Goal: Task Accomplishment & Management: Manage account settings

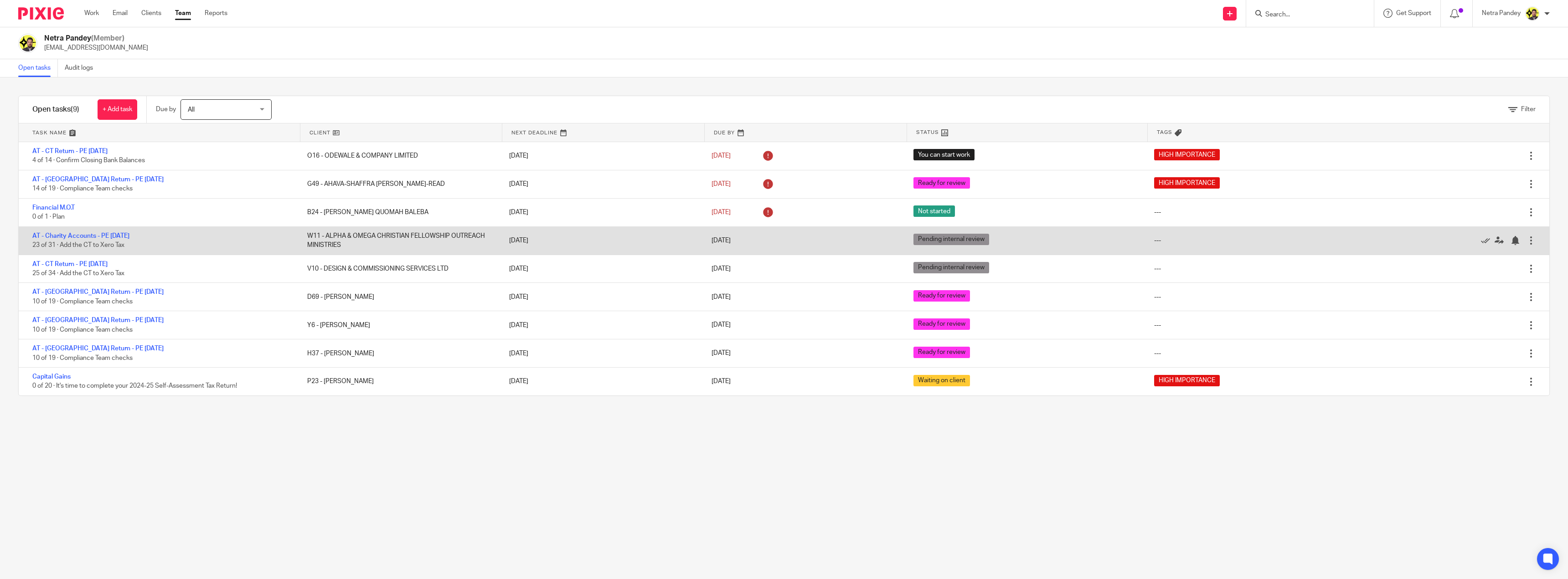
drag, startPoint x: 342, startPoint y: 244, endPoint x: 302, endPoint y: 235, distance: 41.0
click at [302, 235] on div "W11 - ALPHA & OMEGA CHRISTIAN FELLOWSHIP OUTREACH MINISTRIES" at bounding box center [399, 241] width 202 height 28
drag, startPoint x: 305, startPoint y: 235, endPoint x: 281, endPoint y: 244, distance: 25.6
click at [351, 247] on div "W11 - ALPHA & OMEGA CHRISTIAN FELLOWSHIP OUTREACH MINISTRIES" at bounding box center [399, 241] width 202 height 28
click at [92, 233] on link "AT - Charity Accounts - PE 31-12-2024" at bounding box center [81, 236] width 97 height 6
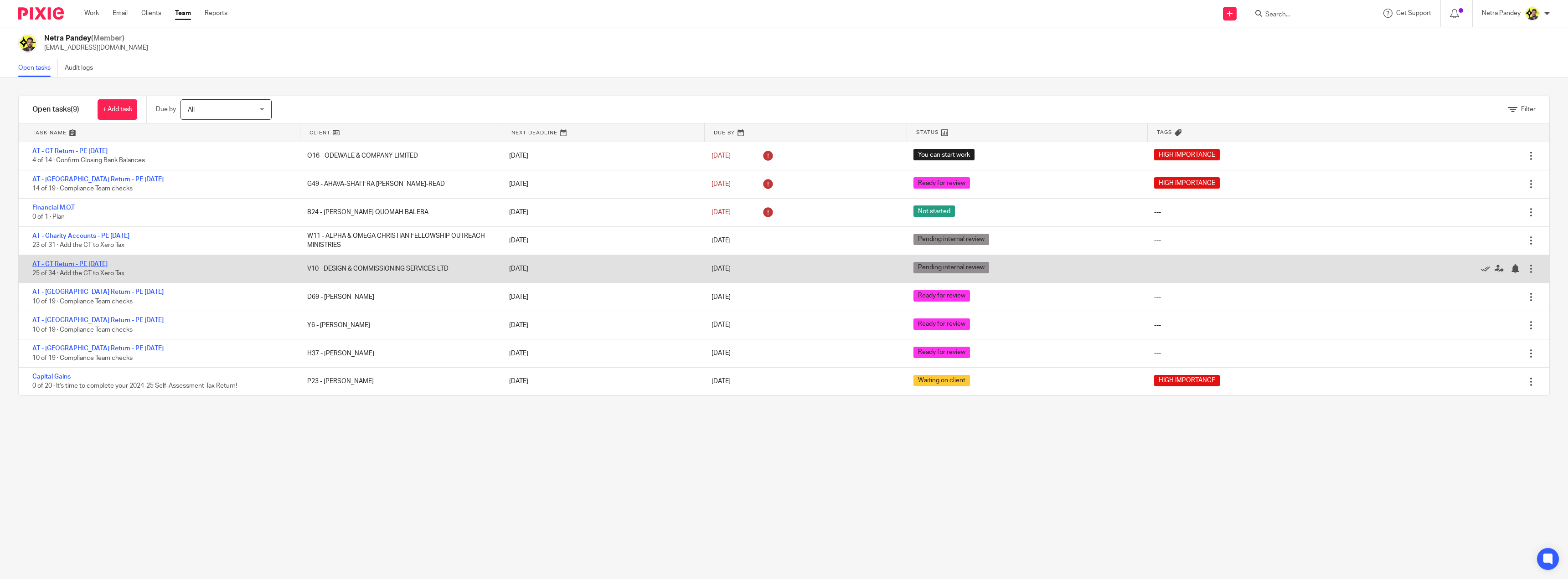
click at [105, 261] on link "AT - CT Return - PE 31-01-2025" at bounding box center [70, 264] width 75 height 6
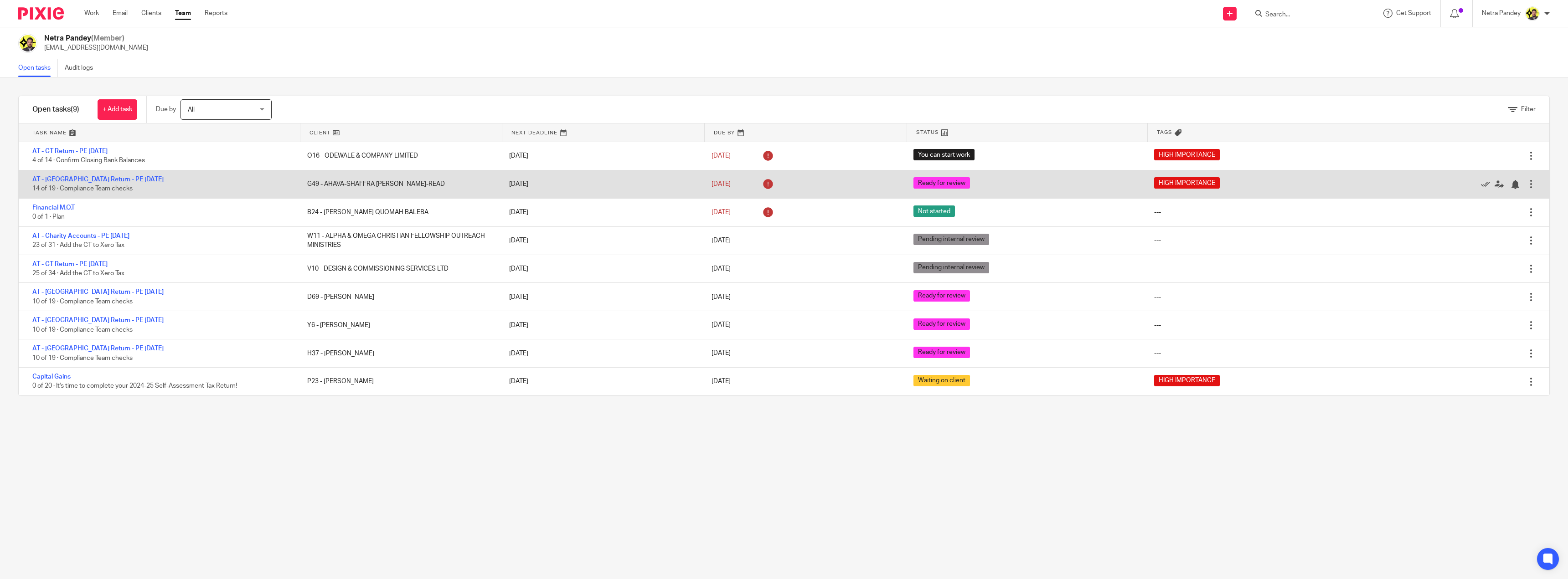
click at [107, 178] on link "AT - [GEOGRAPHIC_DATA] Return - PE [DATE]" at bounding box center [98, 179] width 131 height 6
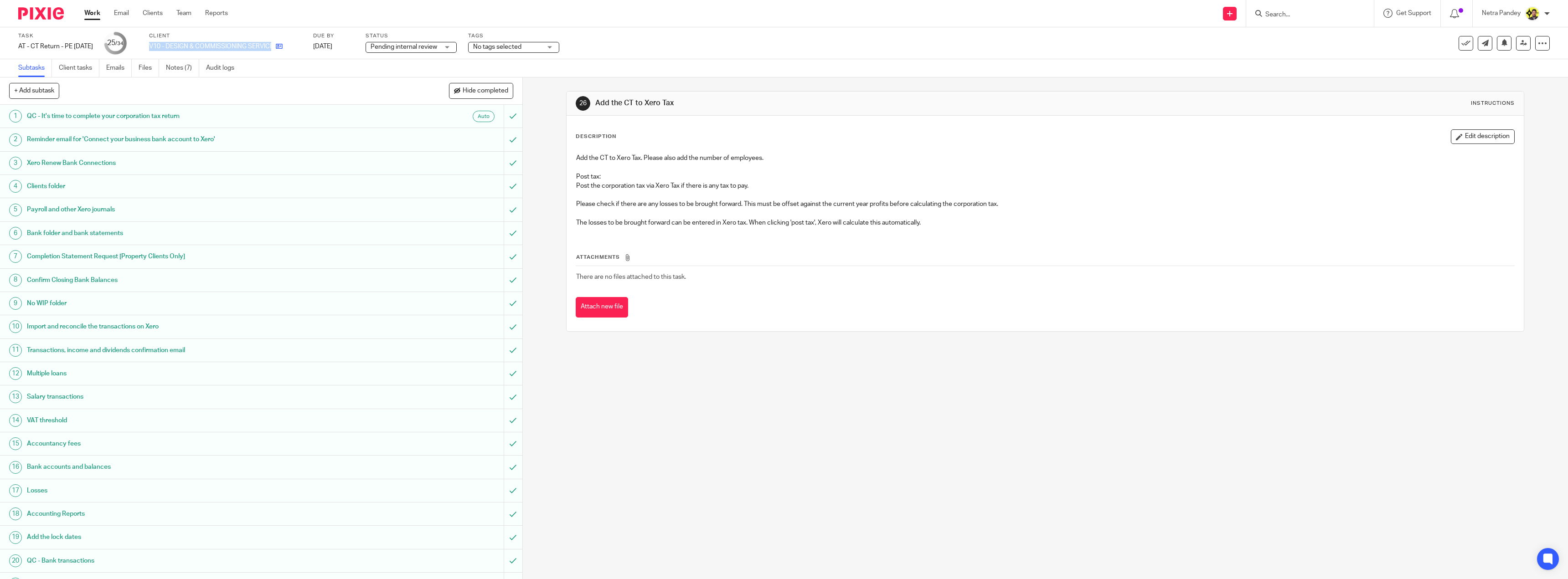
drag, startPoint x: 166, startPoint y: 44, endPoint x: 294, endPoint y: 50, distance: 128.1
click at [294, 50] on div "V10 - DESIGN & COMMISSIONING SERVICES LTD" at bounding box center [225, 46] width 153 height 9
copy div "V10 - DESIGN & COMMISSIONING SERVICES LTD"
click at [351, 64] on div "Subtasks Client tasks Emails Files Notes (7) Audit logs" at bounding box center [784, 68] width 1568 height 18
click at [189, 67] on link "Notes (7)" at bounding box center [183, 68] width 33 height 18
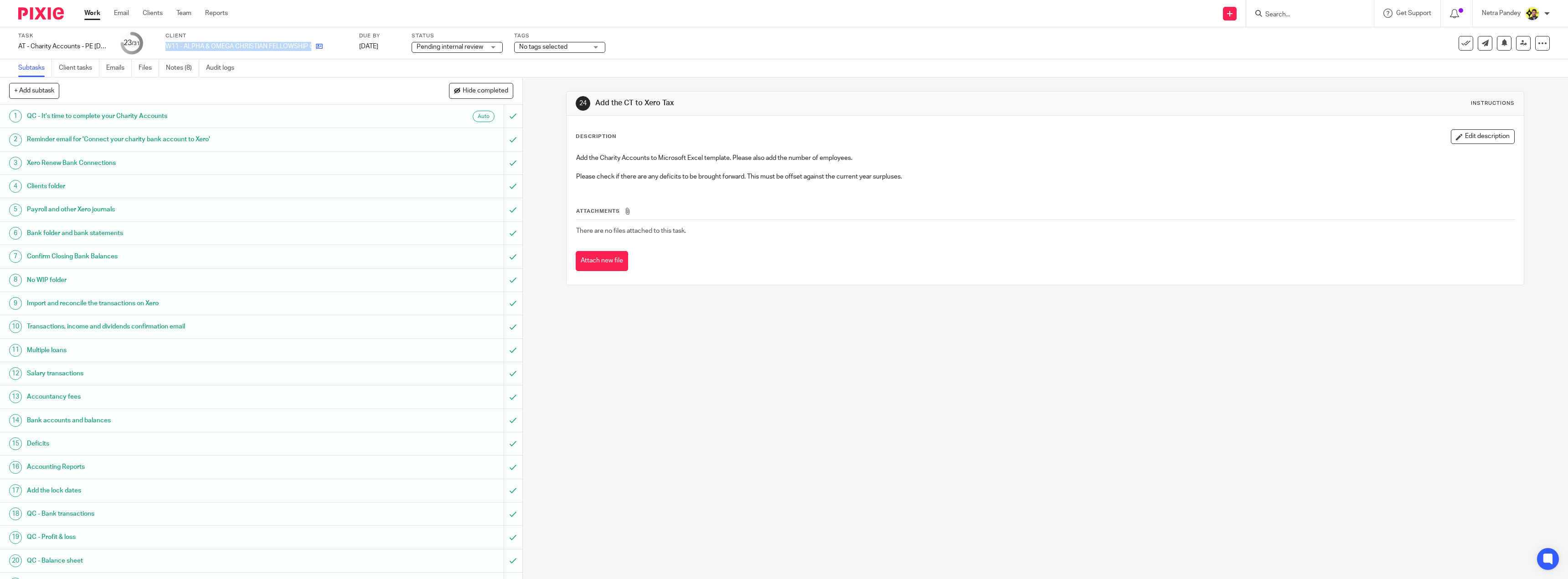
drag, startPoint x: 166, startPoint y: 44, endPoint x: 312, endPoint y: 48, distance: 146.1
click at [312, 48] on div "W11 - ALPHA & OMEGA CHRISTIAN FELLOWSHIP OUTREACH MINISTRIES" at bounding box center [257, 46] width 183 height 9
copy div "W11 - ALPHA & OMEGA CHRISTIAN FELLOWSHIP OUTREACH MINISTRIES"
click at [187, 72] on link "Notes (8)" at bounding box center [183, 68] width 33 height 18
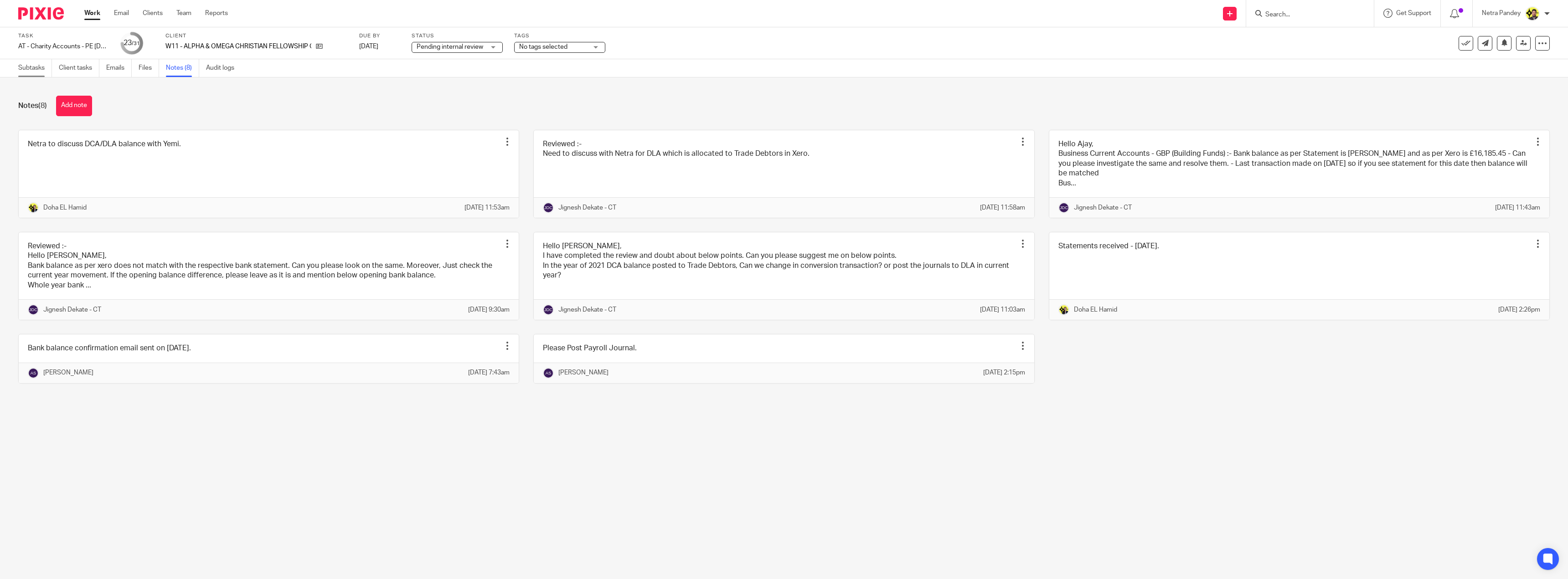
click at [38, 72] on link "Subtasks" at bounding box center [35, 68] width 33 height 18
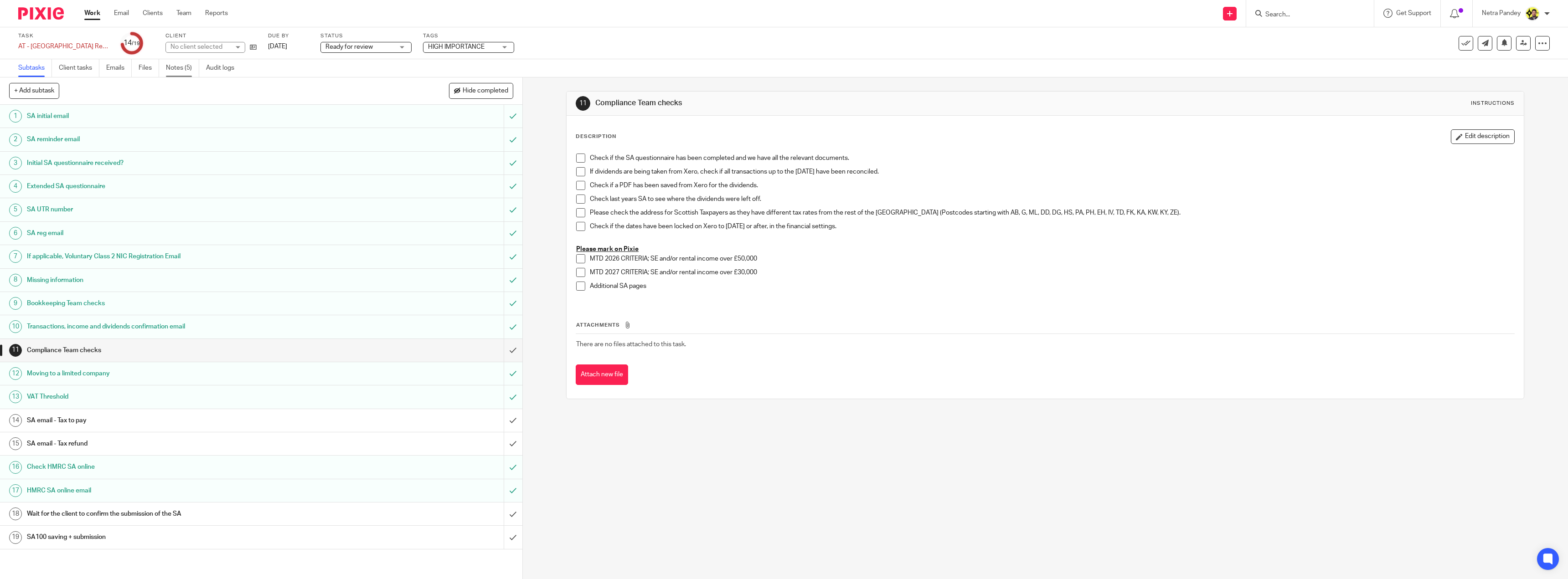
click at [184, 70] on link "Notes (5)" at bounding box center [183, 68] width 33 height 18
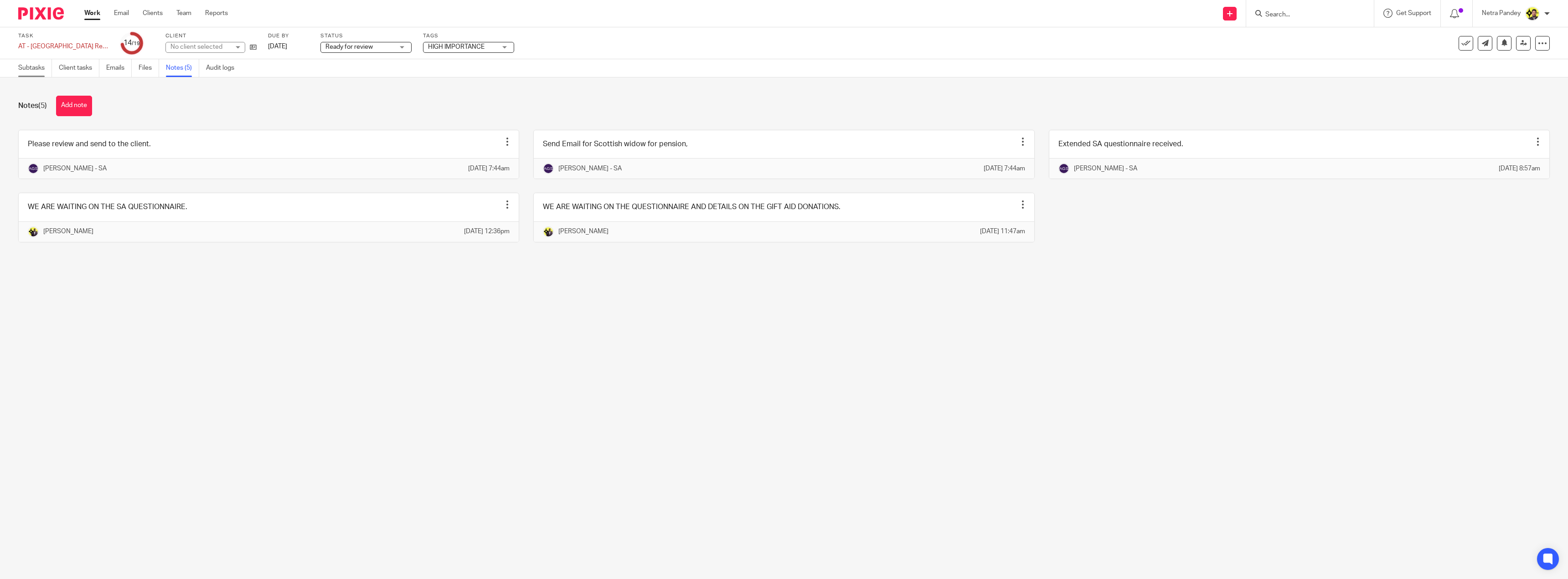
click at [27, 66] on link "Subtasks" at bounding box center [35, 68] width 33 height 18
